Goal: Find specific page/section: Find specific page/section

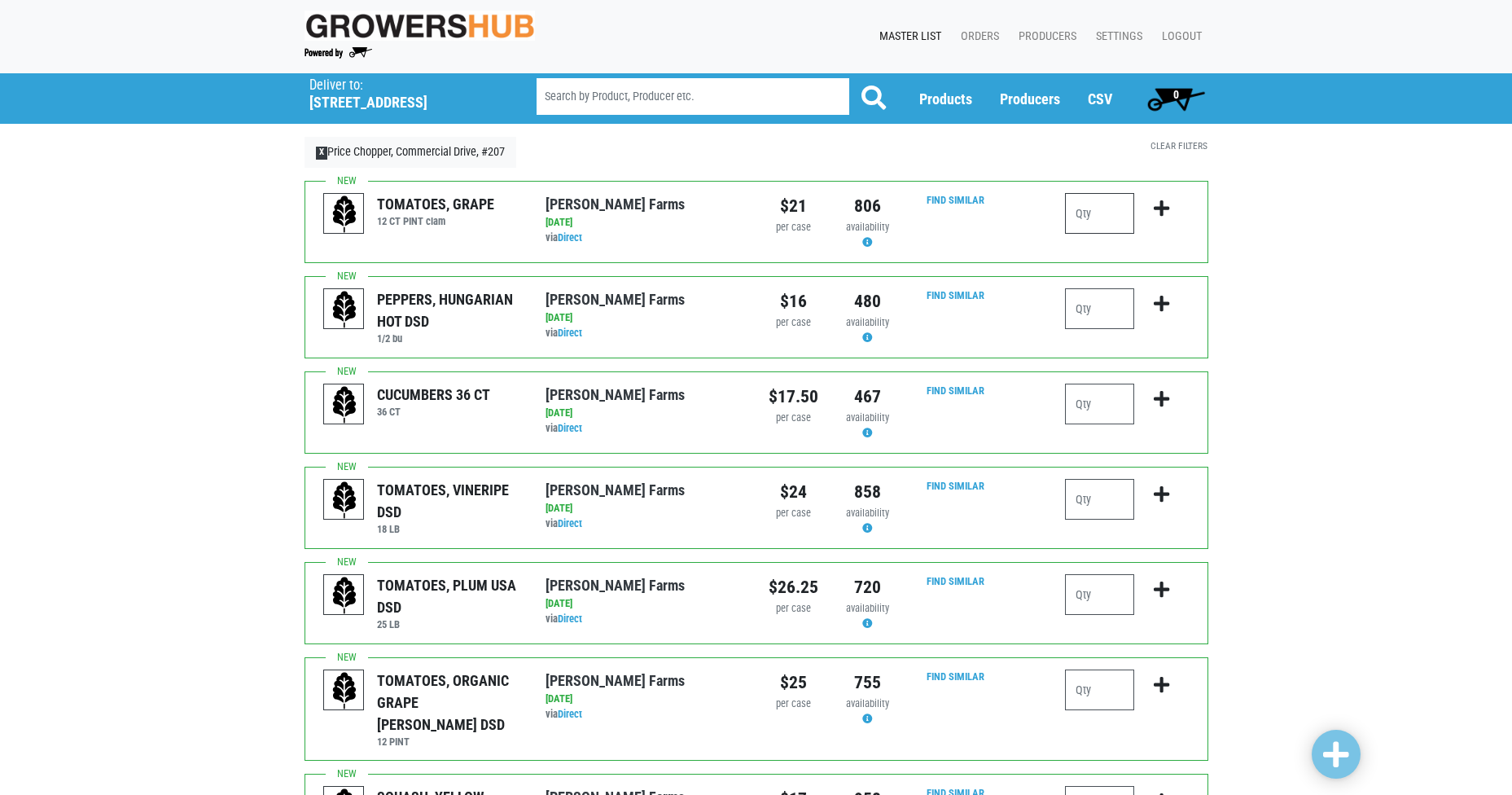
click at [1092, 219] on input "number" at bounding box center [1099, 213] width 69 height 41
click at [1111, 390] on input "number" at bounding box center [1099, 404] width 69 height 41
type input "6"
type input "5"
type input "4"
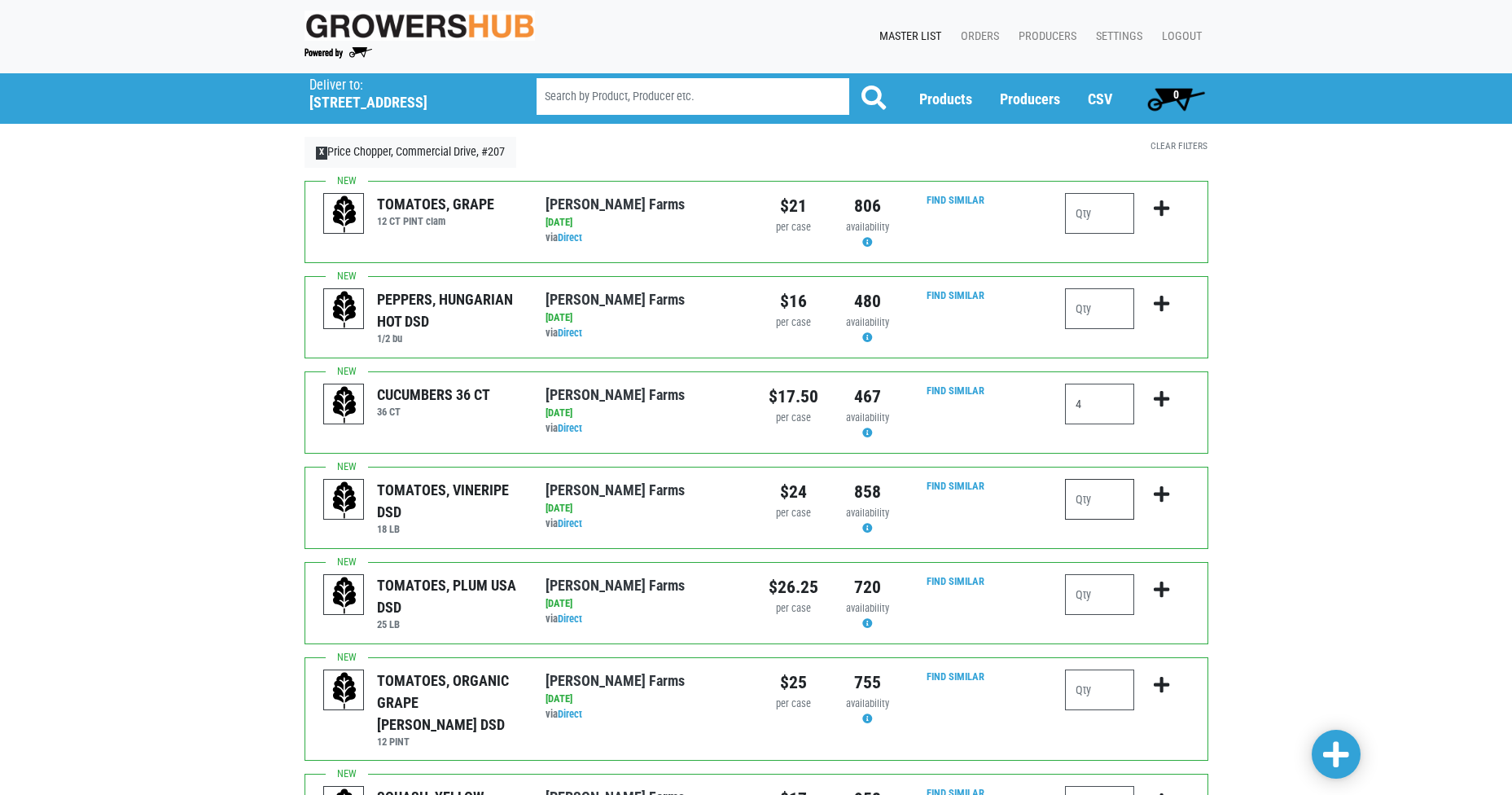
click at [1087, 508] on input "number" at bounding box center [1099, 500] width 69 height 41
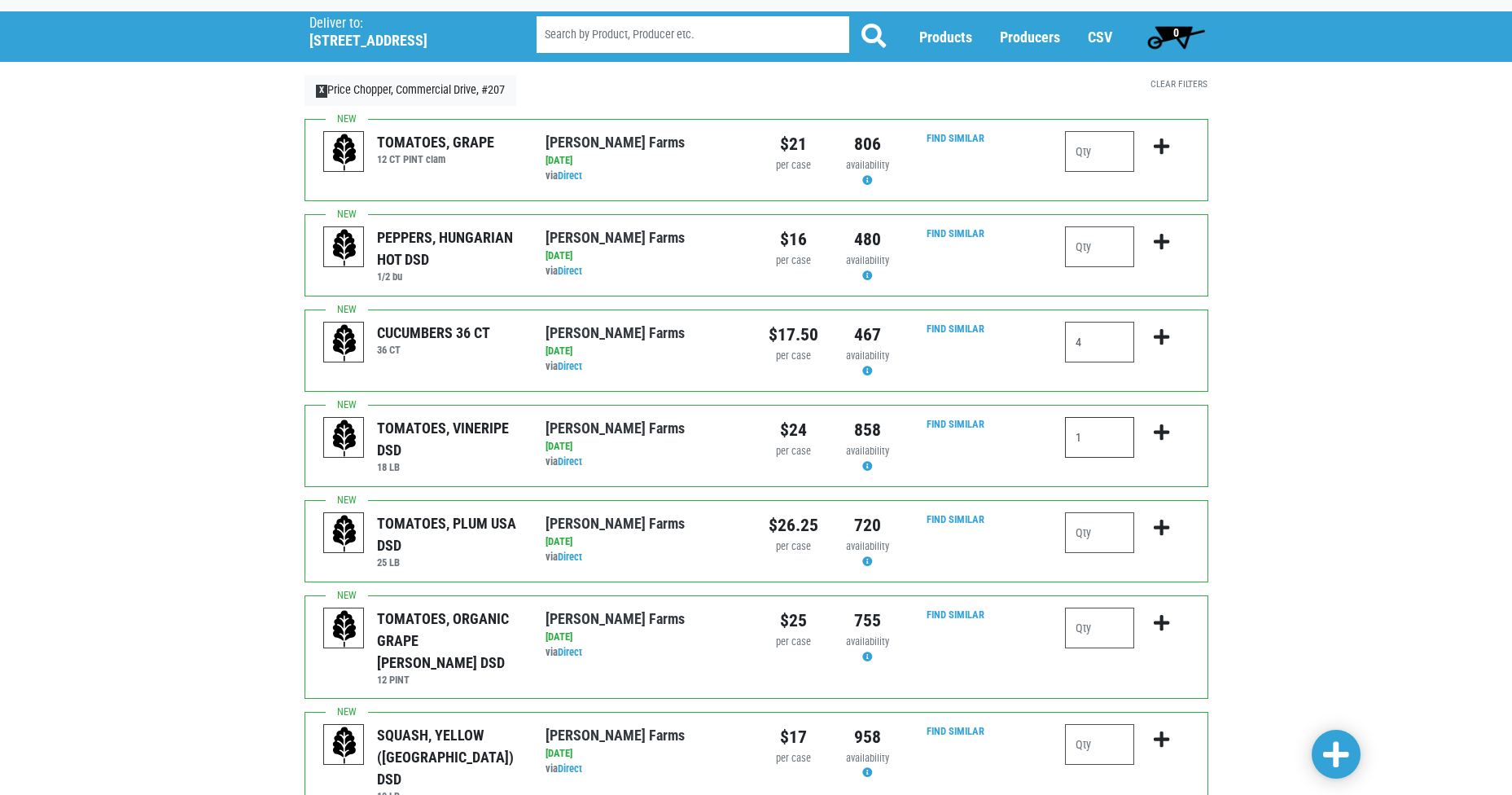
scroll to position [244, 0]
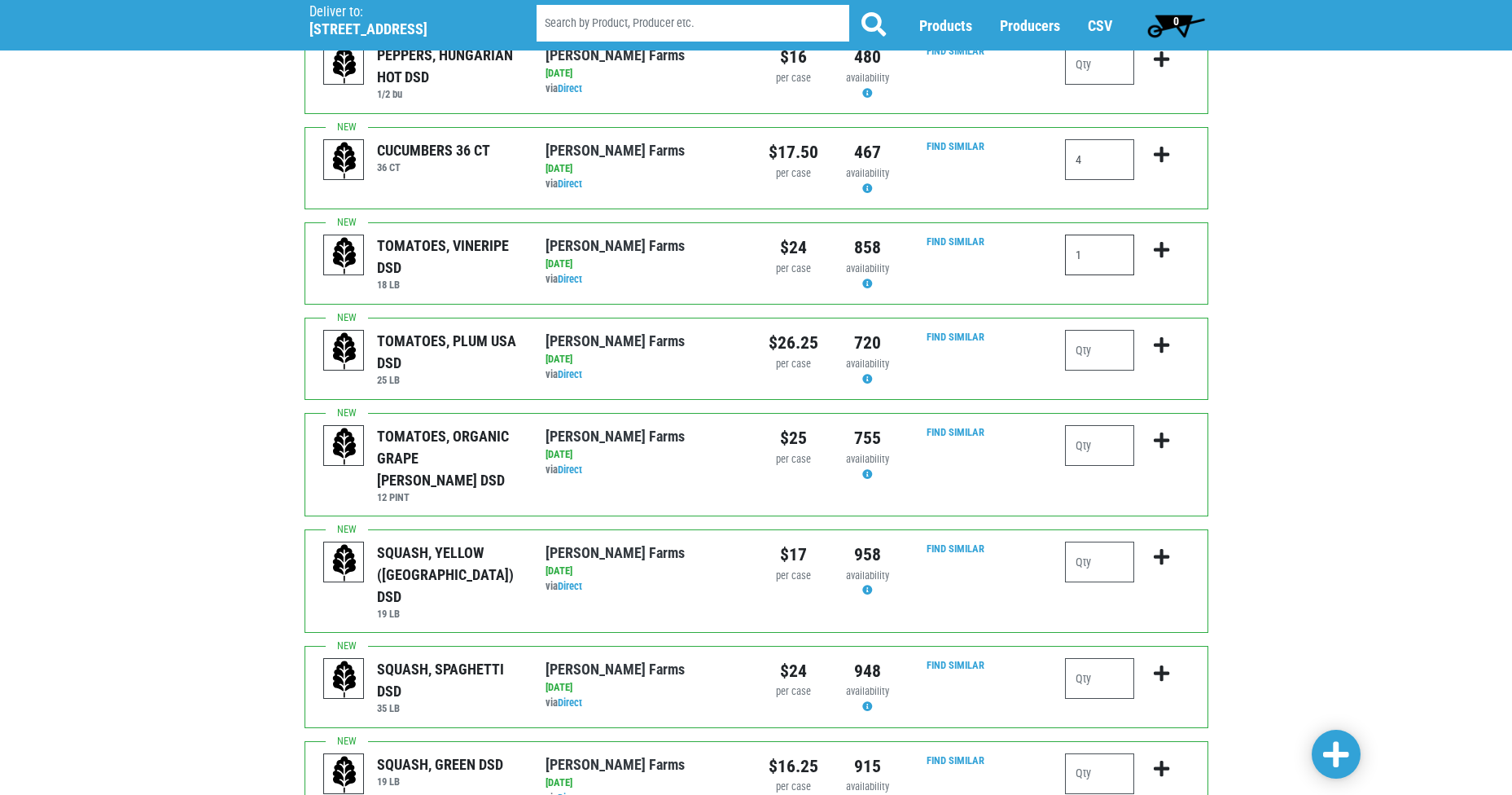
type input "1"
click at [1133, 342] on input "number" at bounding box center [1099, 350] width 69 height 41
click at [1077, 355] on input "number" at bounding box center [1099, 350] width 69 height 41
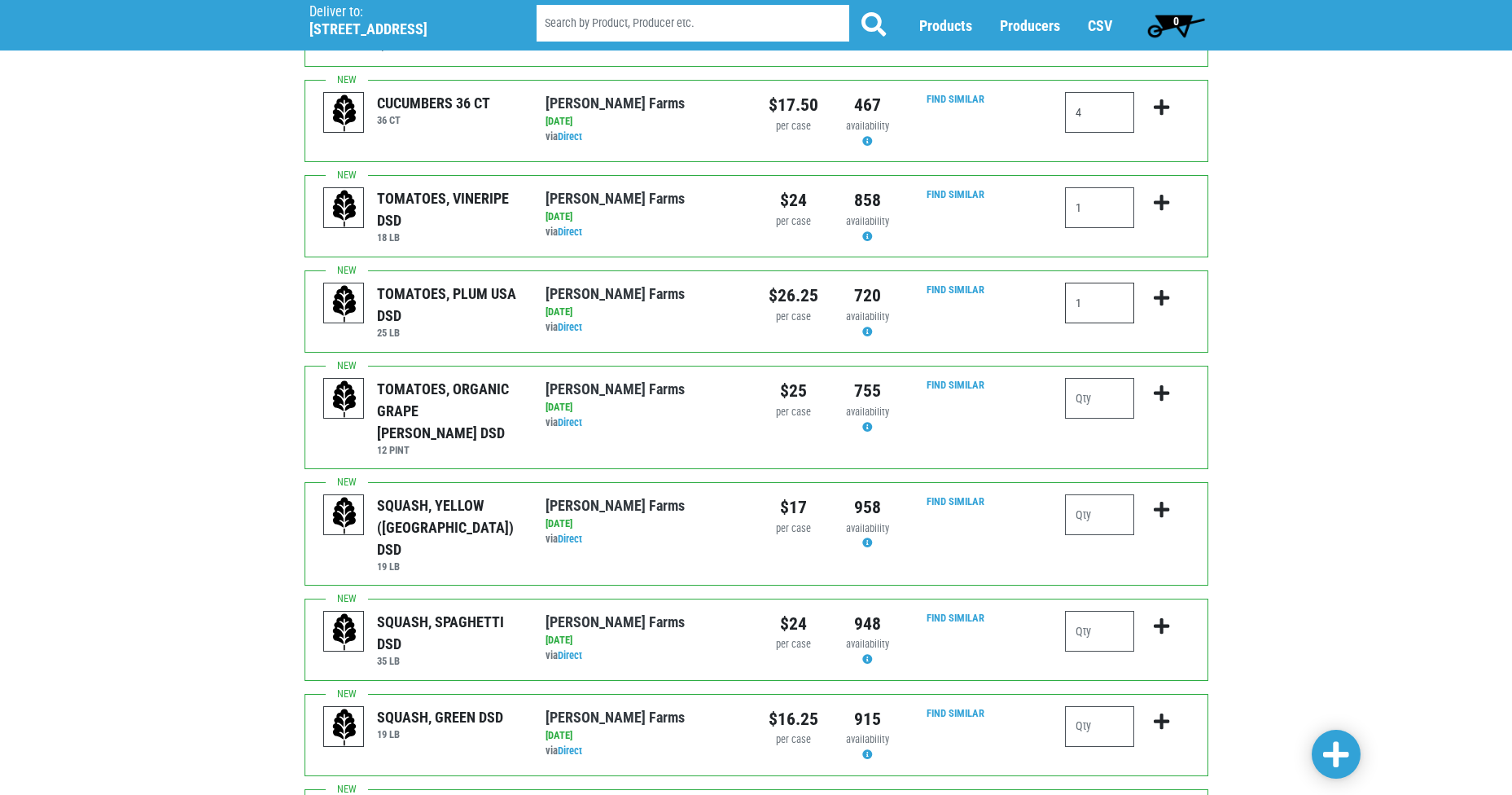
scroll to position [326, 0]
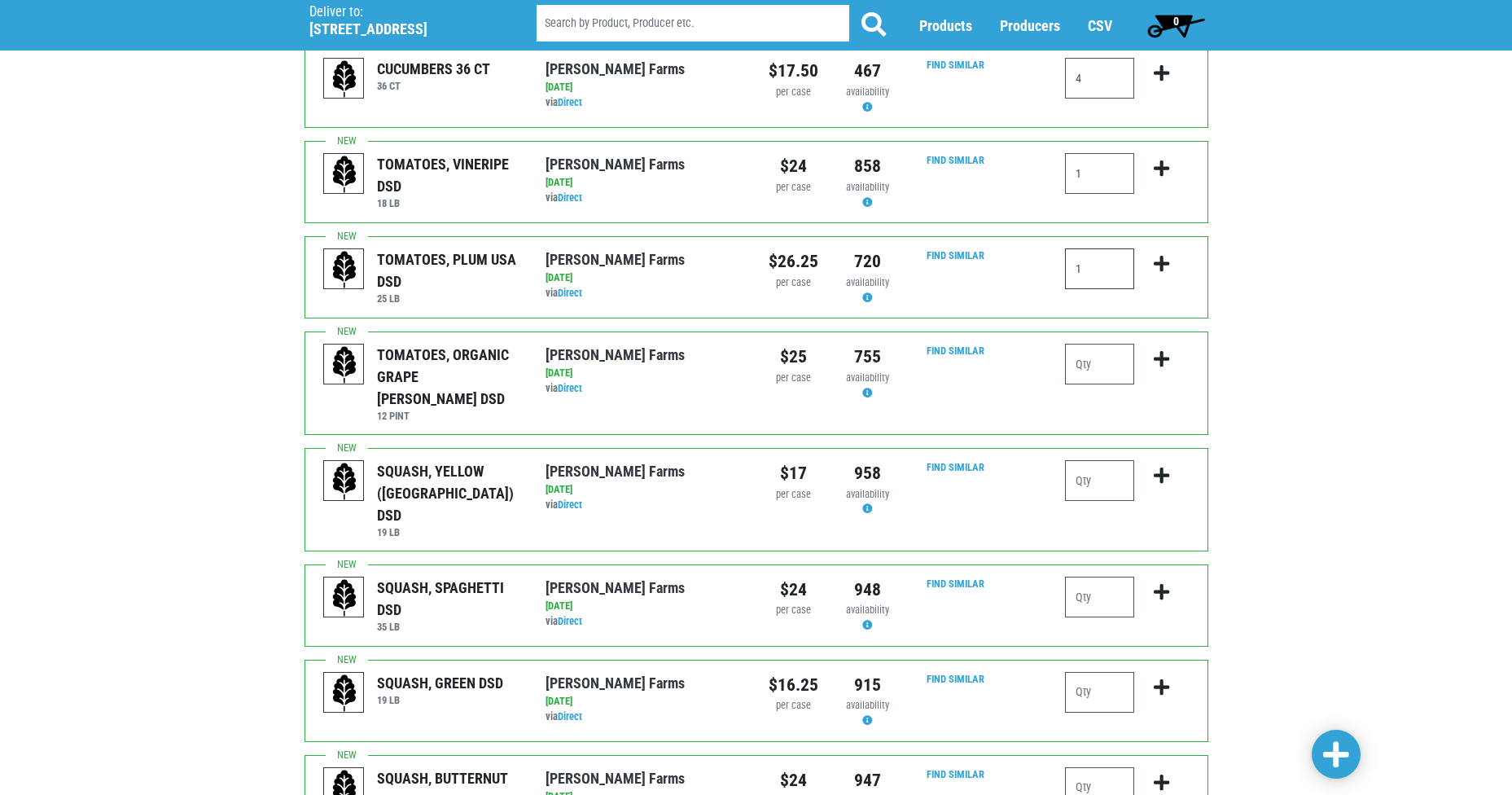
type input "1"
click at [1087, 460] on input "number" at bounding box center [1099, 480] width 69 height 41
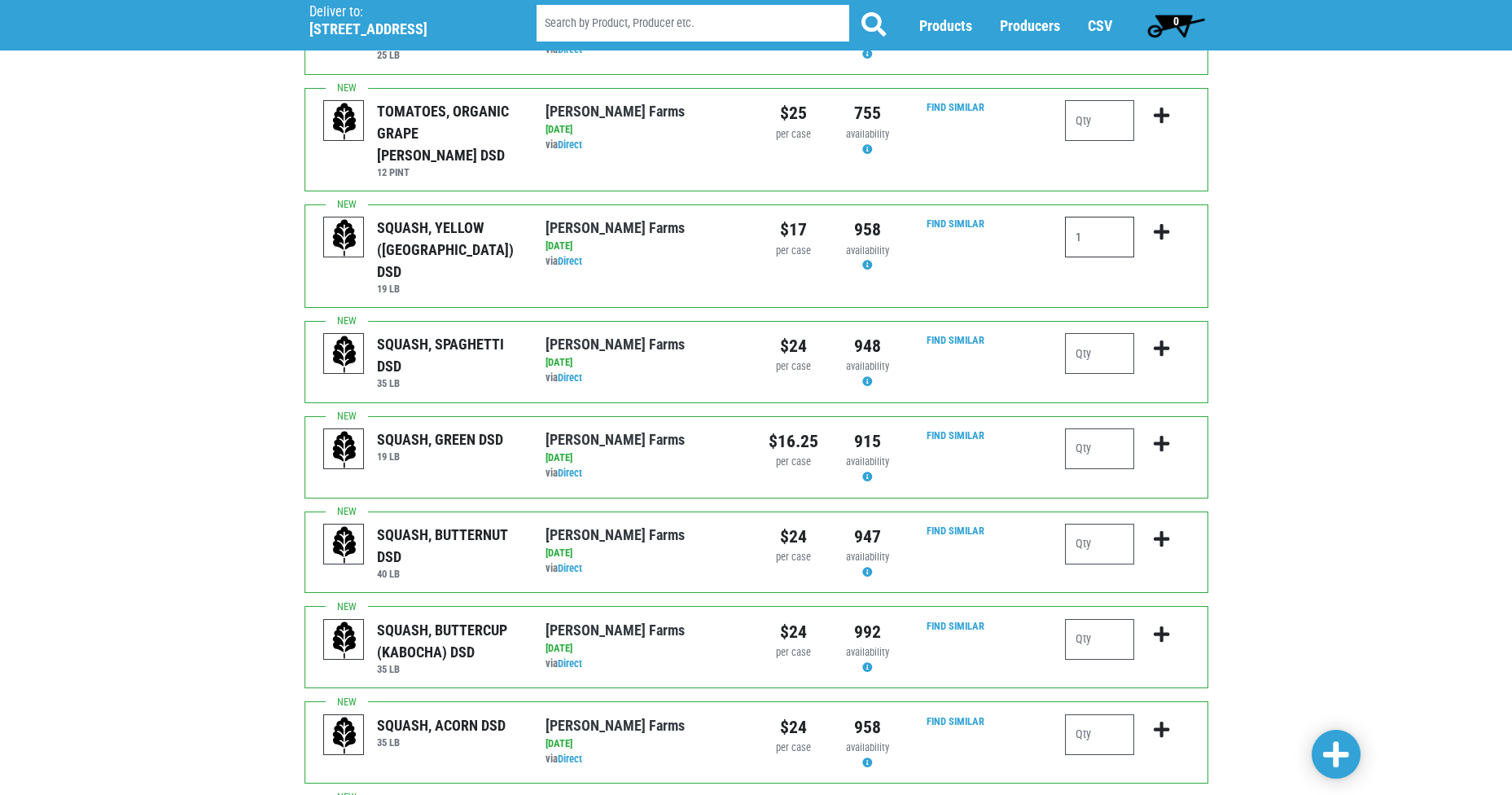
scroll to position [570, 0]
type input "1"
click at [1111, 427] on input "number" at bounding box center [1099, 448] width 69 height 41
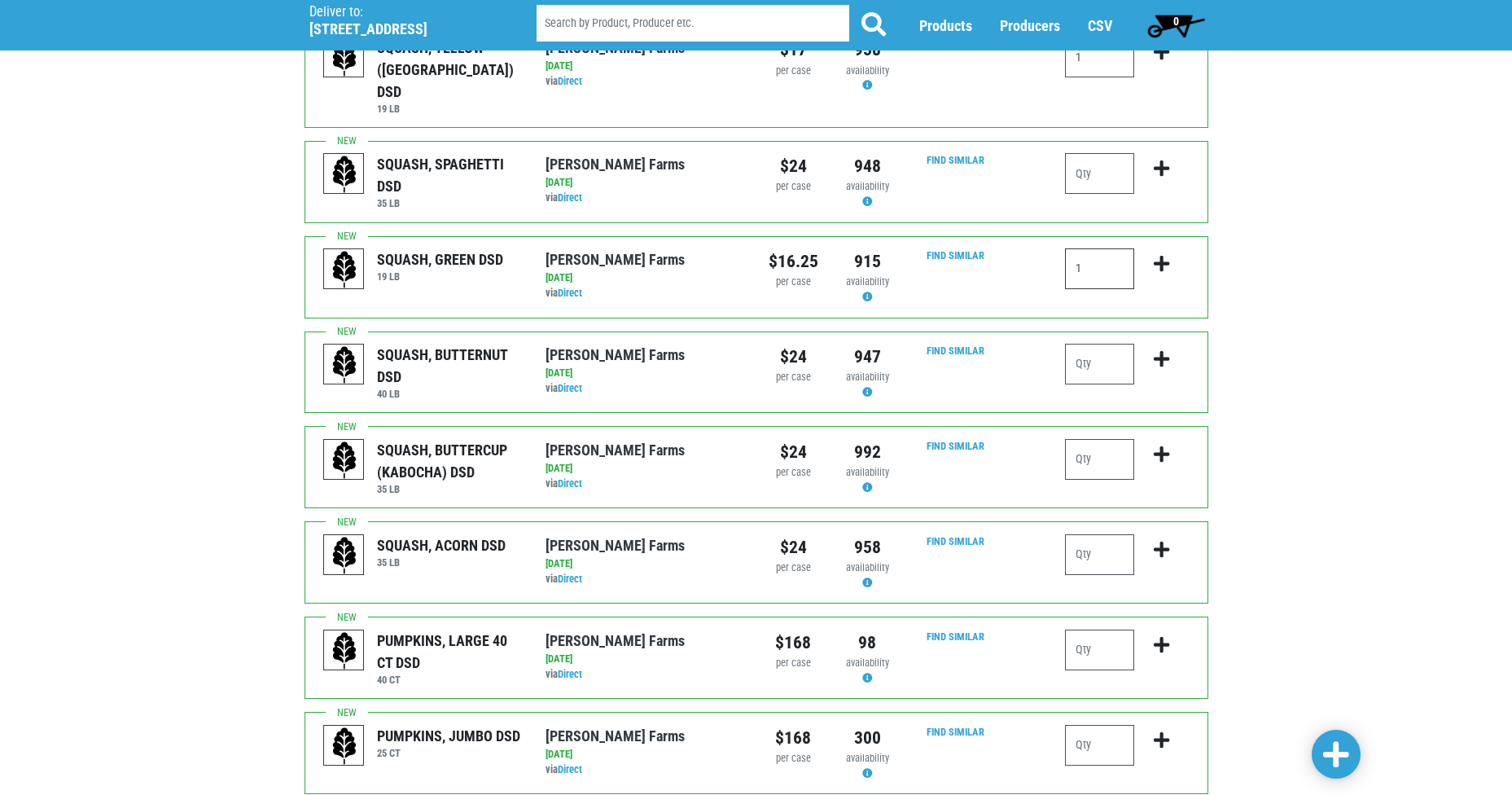
scroll to position [815, 0]
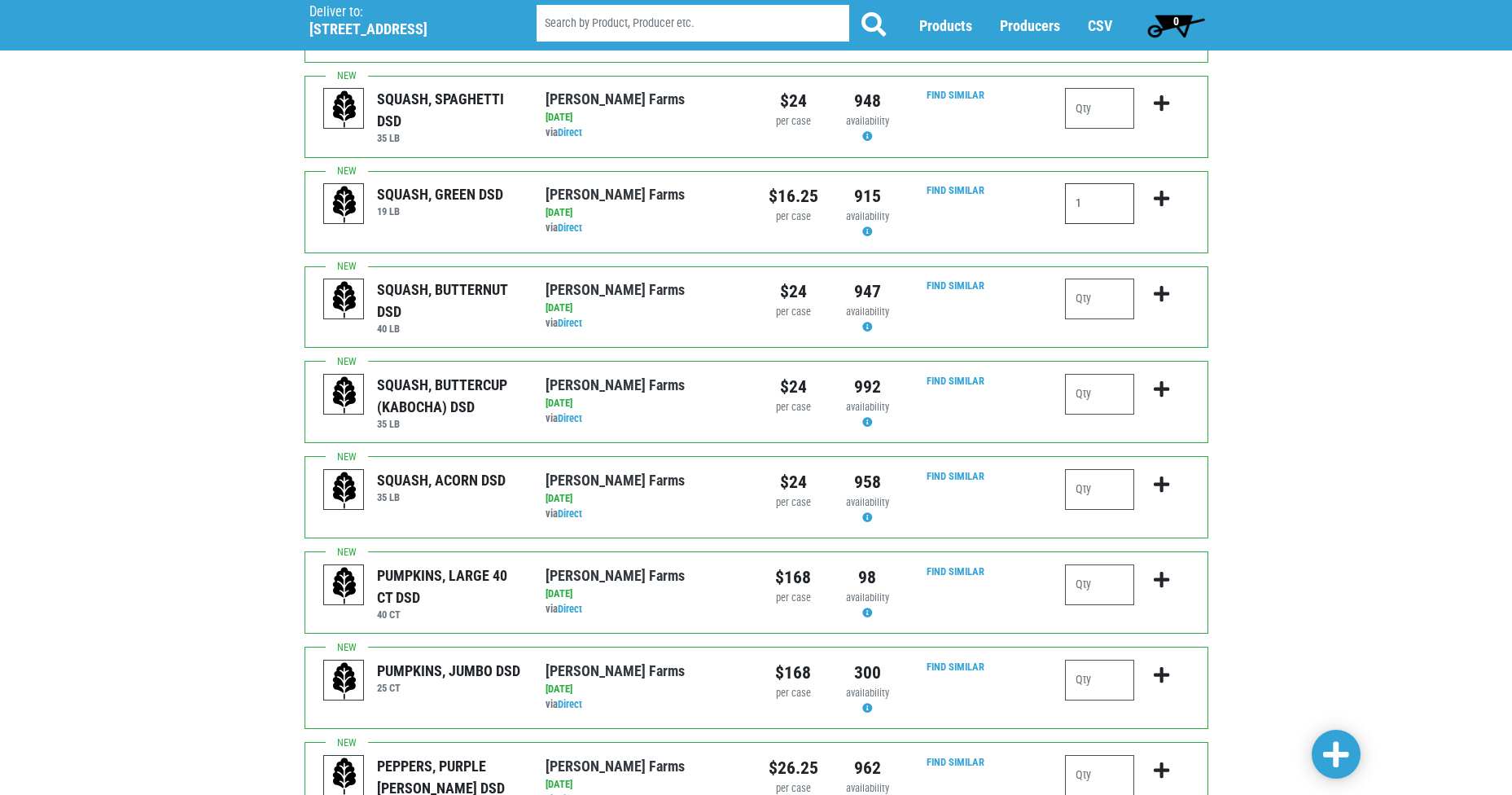
type input "1"
click at [1082, 279] on input "number" at bounding box center [1099, 299] width 69 height 41
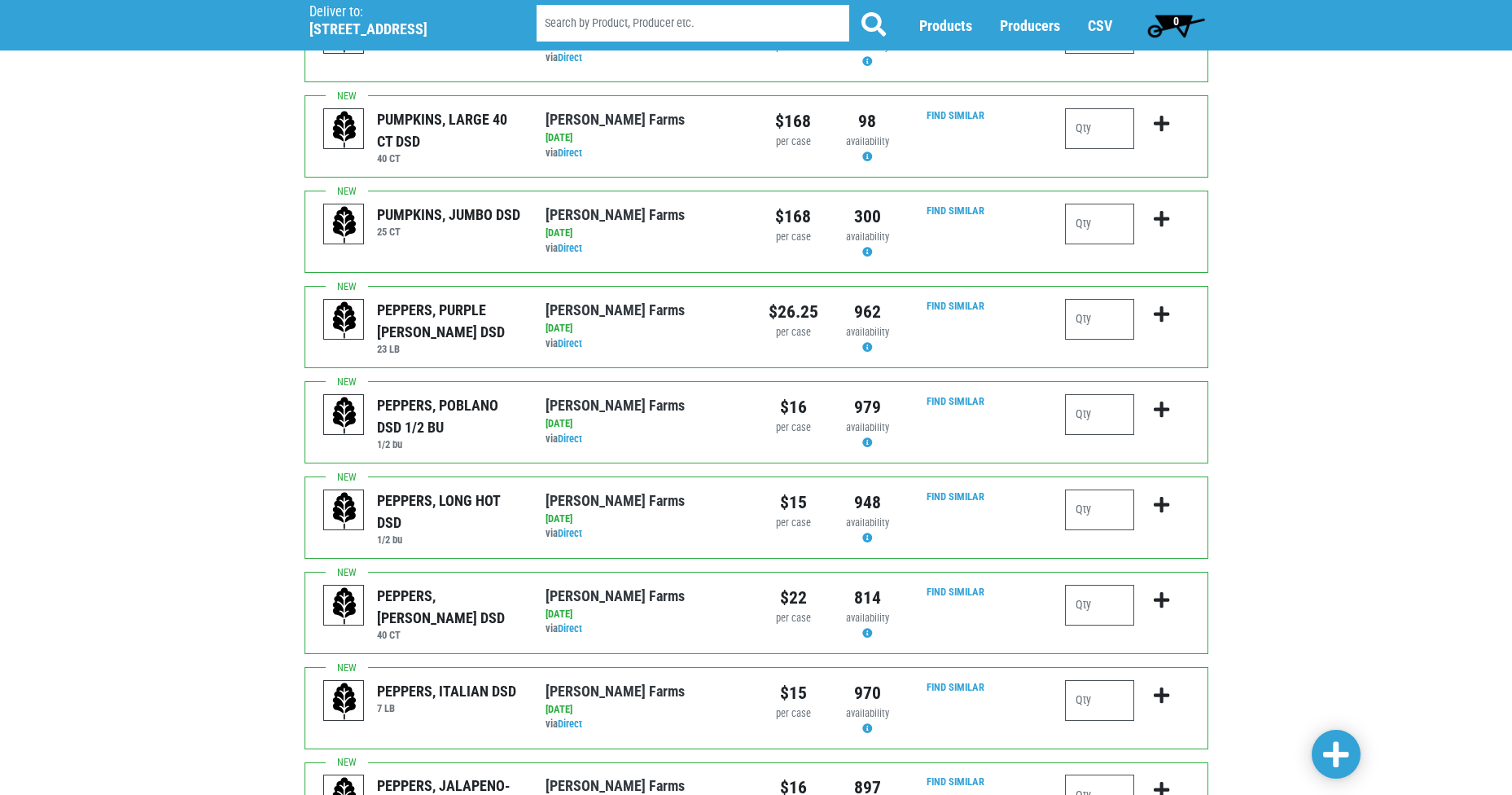
scroll to position [1303, 0]
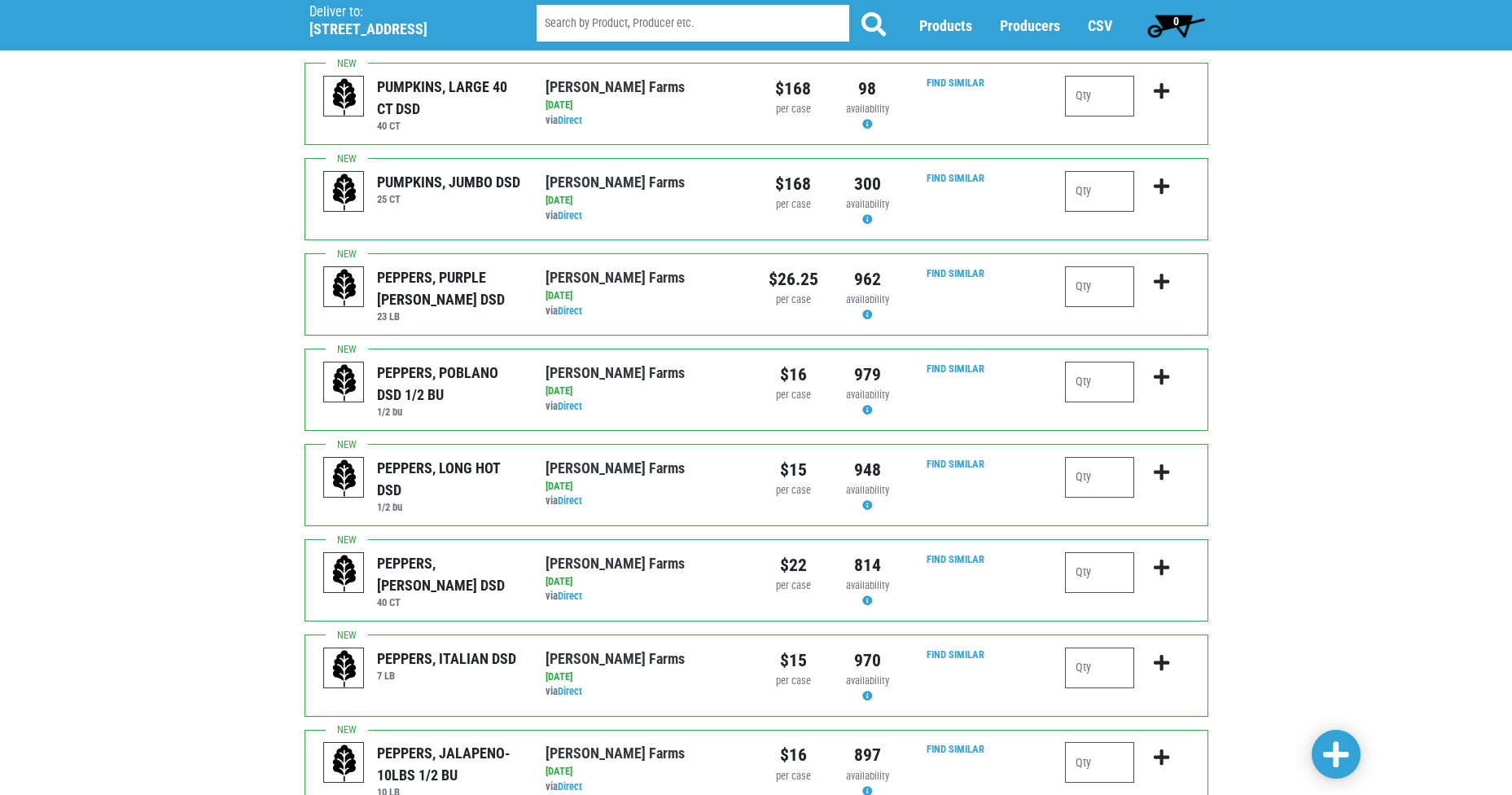
type input "1"
click at [1116, 552] on input "number" at bounding box center [1099, 572] width 69 height 41
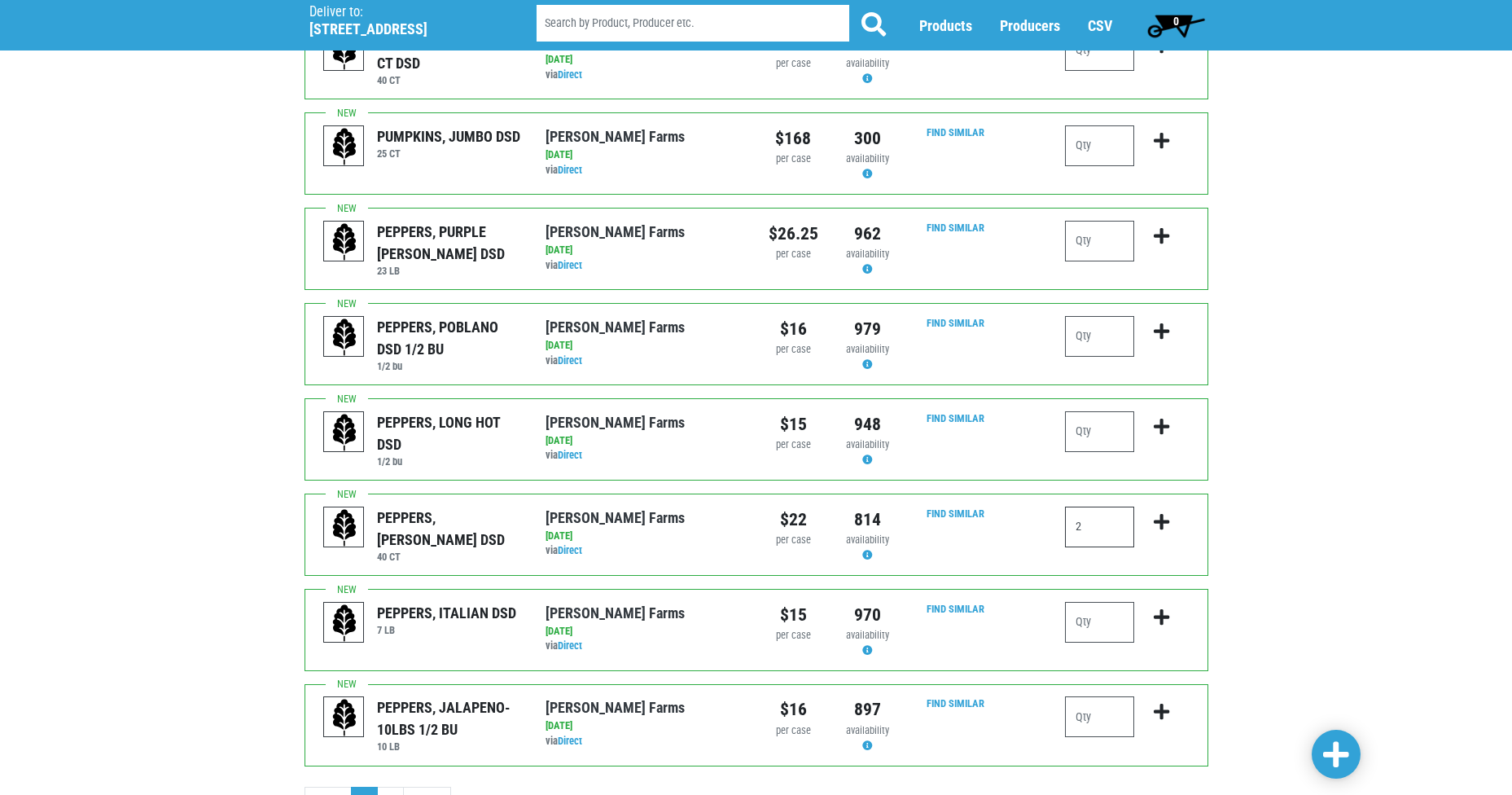
scroll to position [1381, 0]
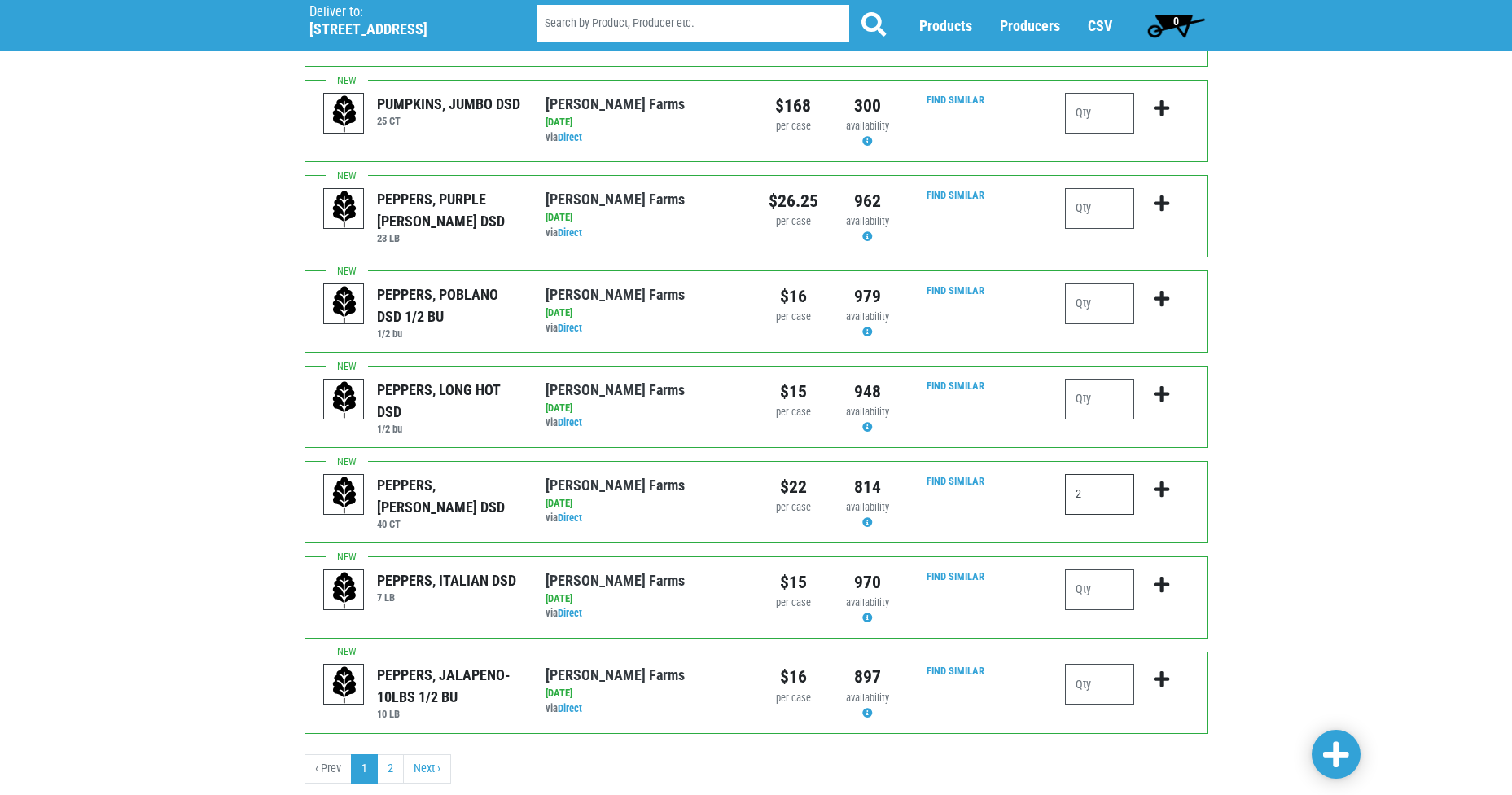
type input "2"
click at [1324, 752] on span at bounding box center [1336, 755] width 26 height 29
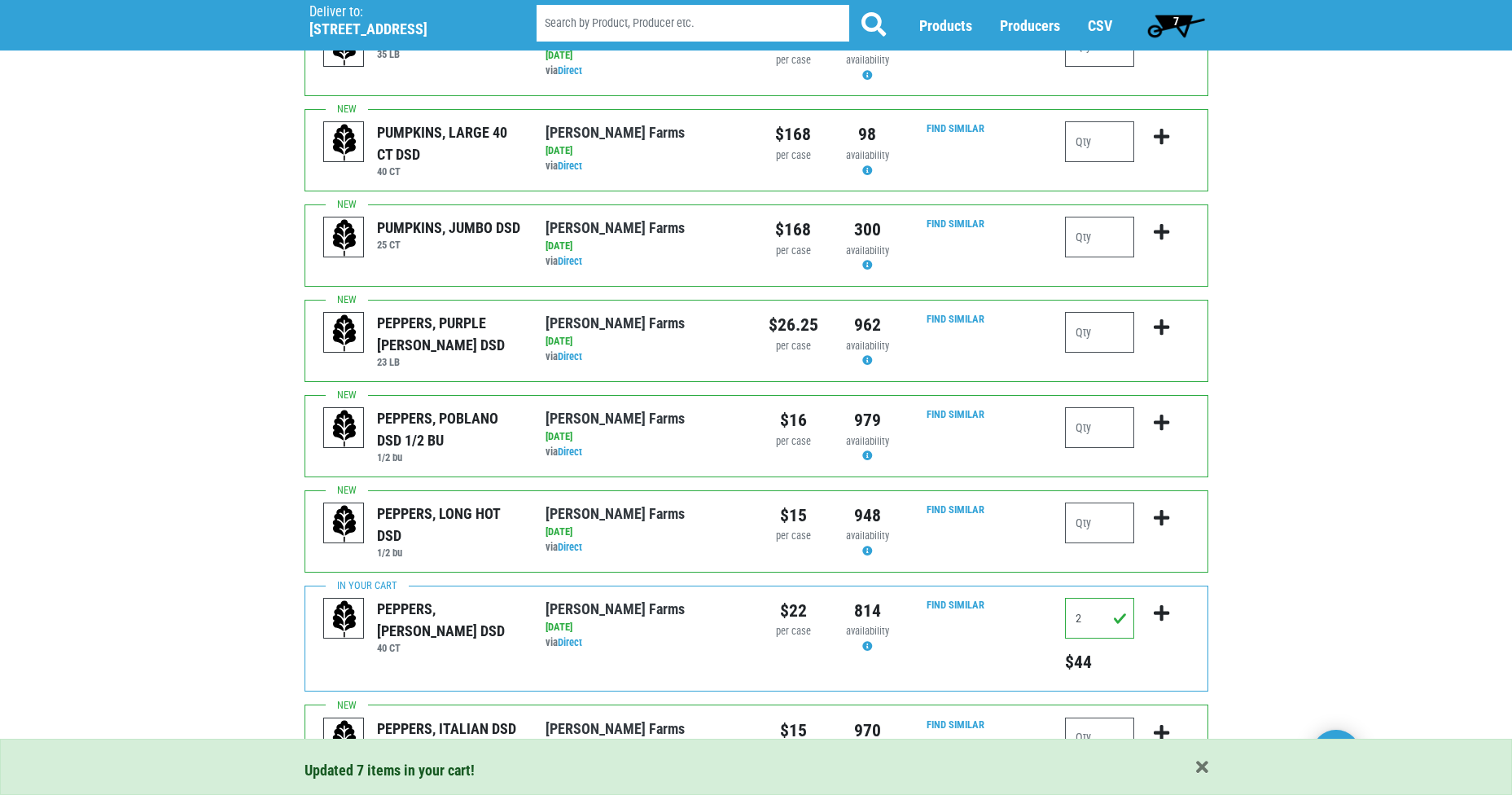
scroll to position [1525, 0]
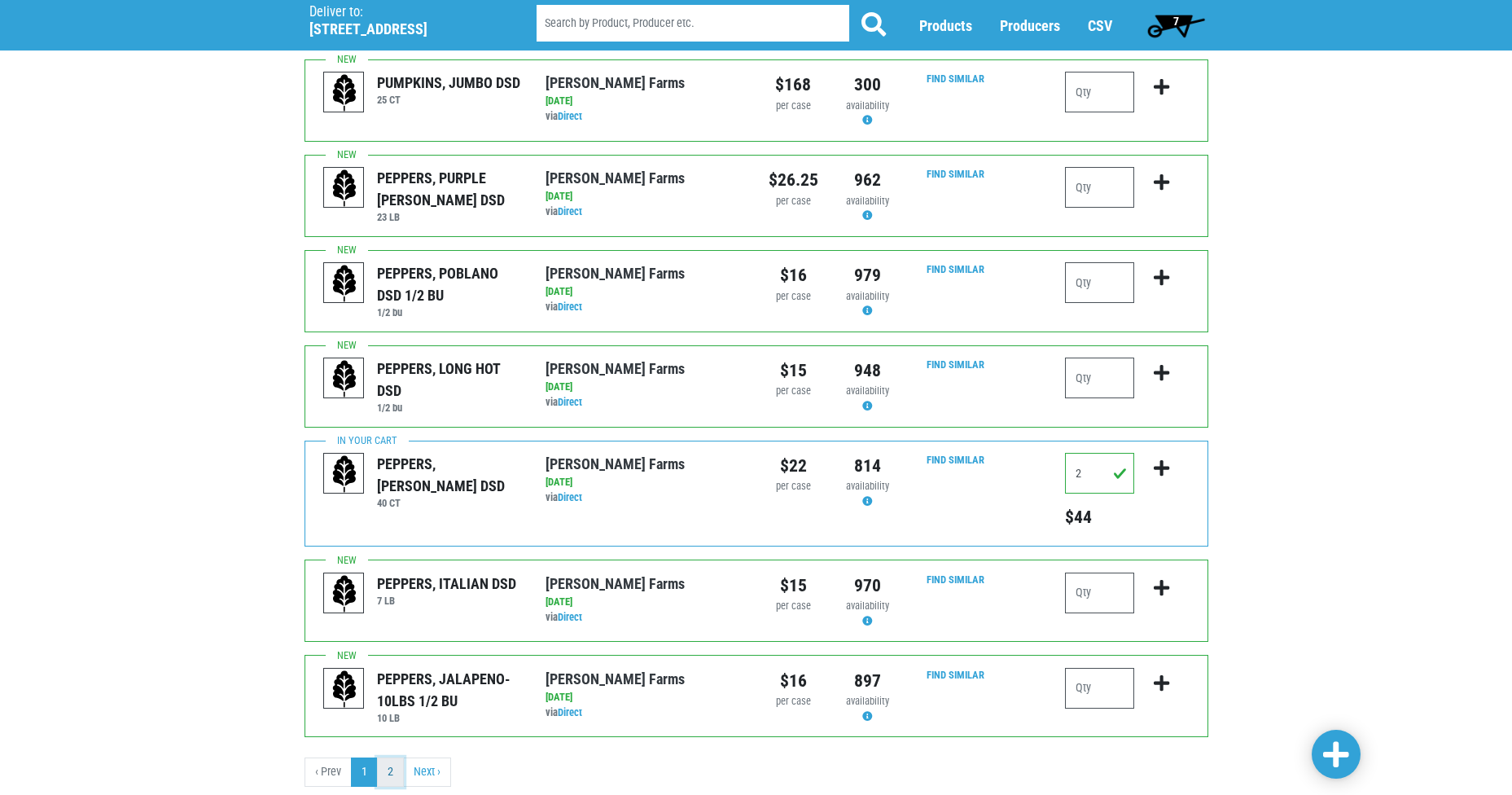
click at [391, 757] on link "2" at bounding box center [389, 772] width 26 height 29
